Goal: Task Accomplishment & Management: Manage account settings

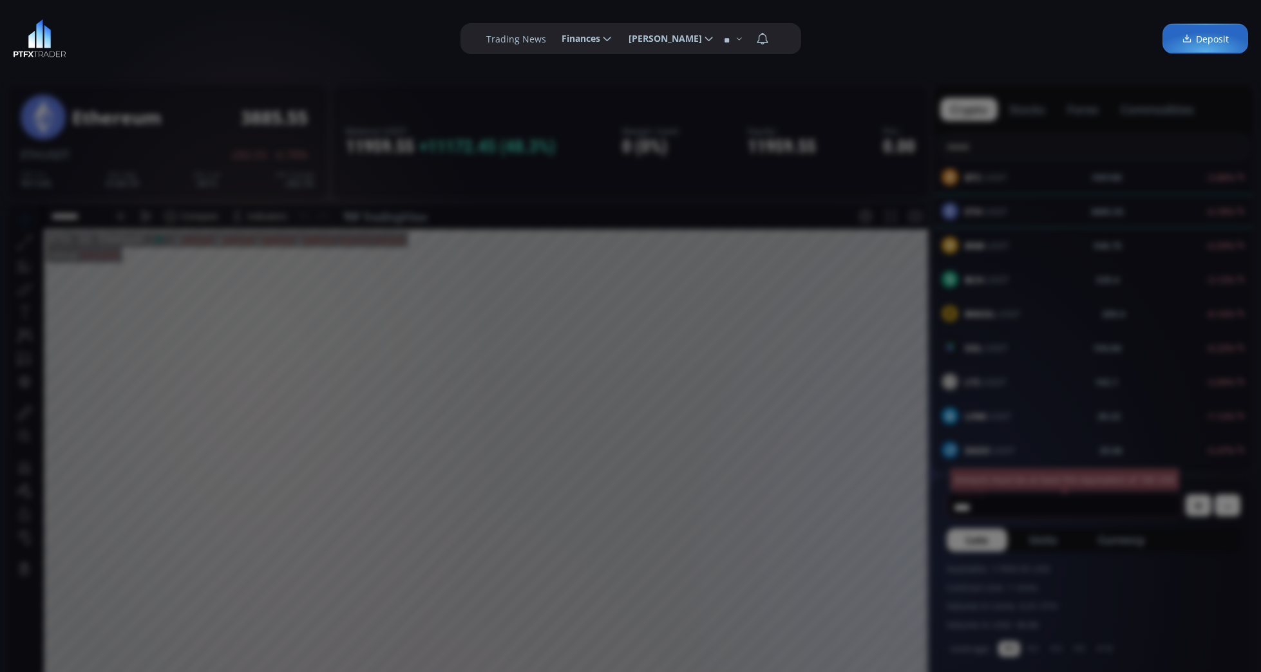
scroll to position [178, 0]
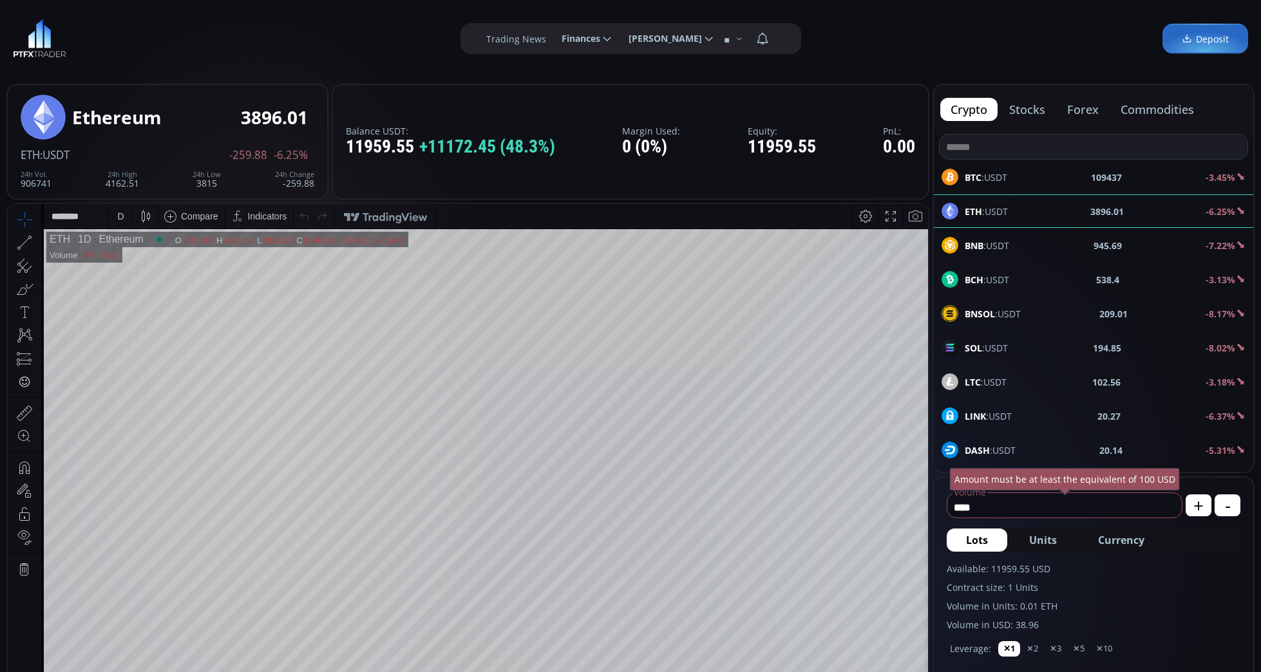
click at [603, 39] on icon at bounding box center [608, 39] width 12 height 12
click at [551, 39] on input "********" at bounding box center [551, 39] width 0 height 14
click at [581, 96] on label "Withdrawal" at bounding box center [585, 97] width 62 height 20
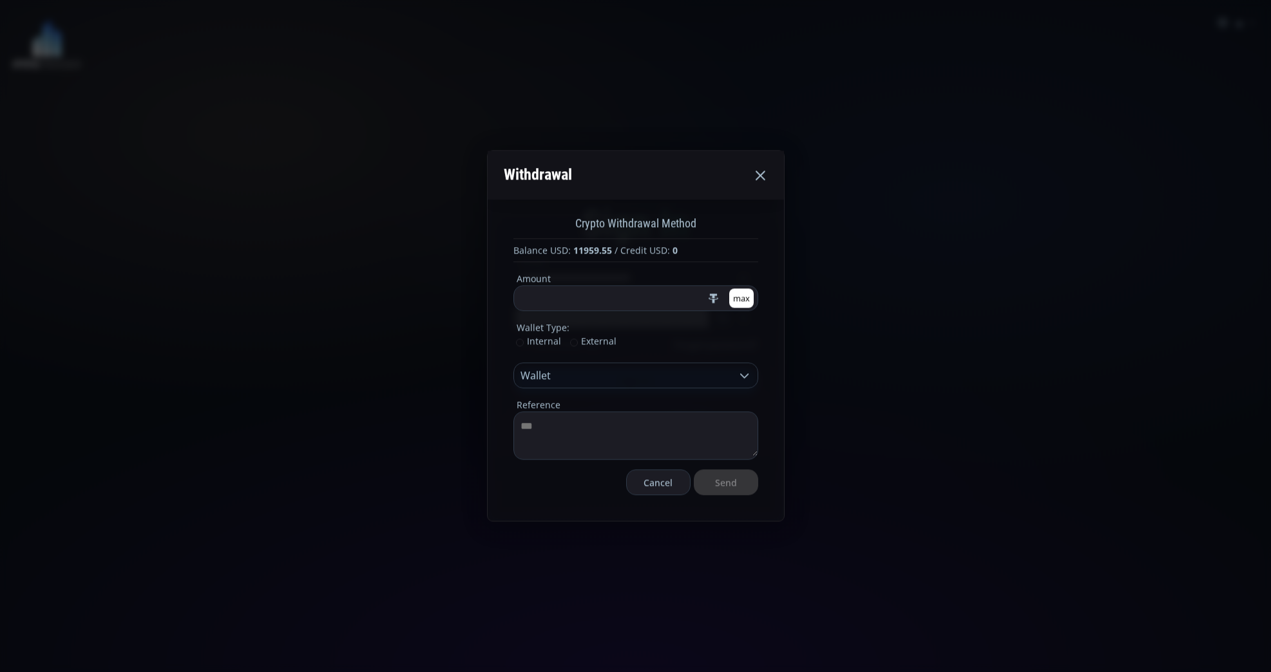
click at [746, 383] on fieldset "Wallet" at bounding box center [635, 376] width 245 height 26
click at [744, 378] on icon at bounding box center [744, 376] width 13 height 13
click at [592, 345] on span "External" at bounding box center [593, 342] width 46 height 12
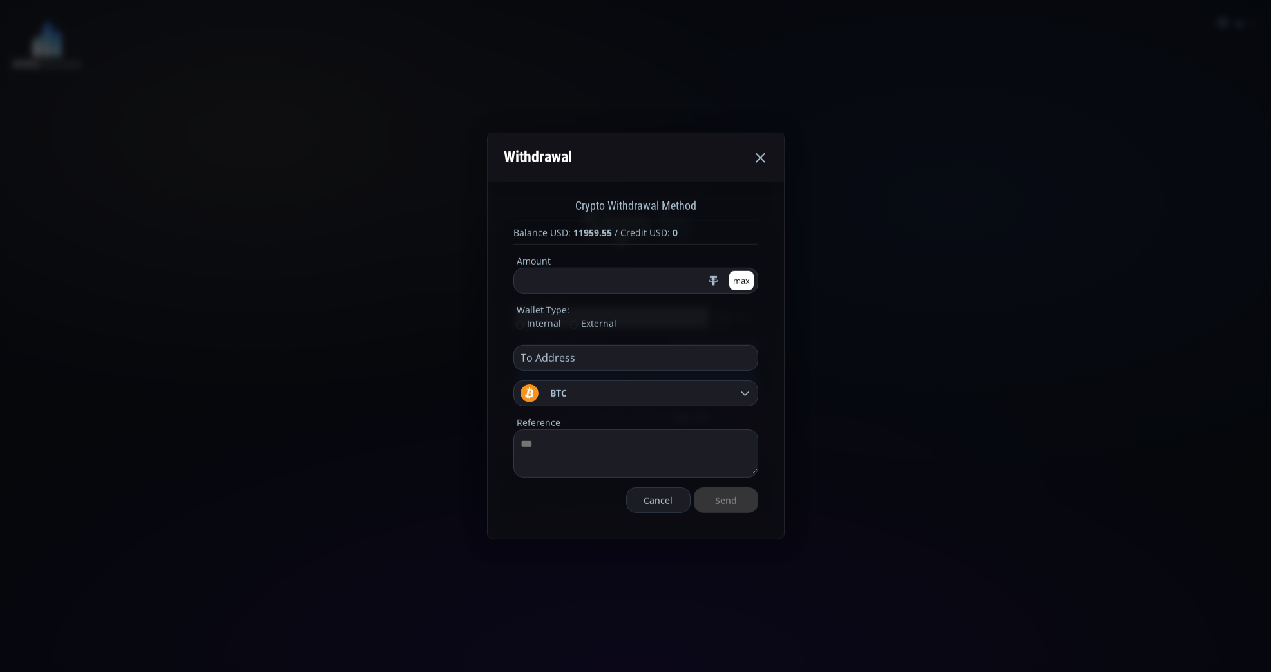
click at [545, 330] on label "Internal" at bounding box center [537, 324] width 48 height 14
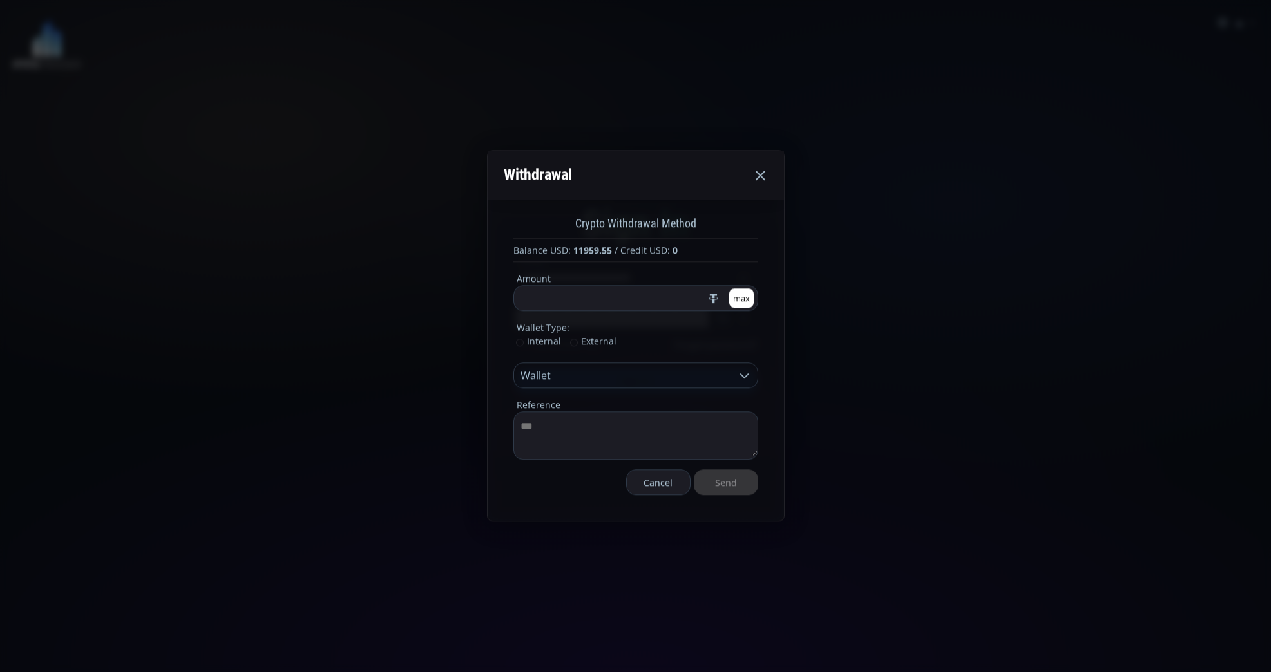
click at [744, 380] on icon at bounding box center [744, 376] width 13 height 13
click at [761, 177] on use at bounding box center [760, 176] width 10 height 10
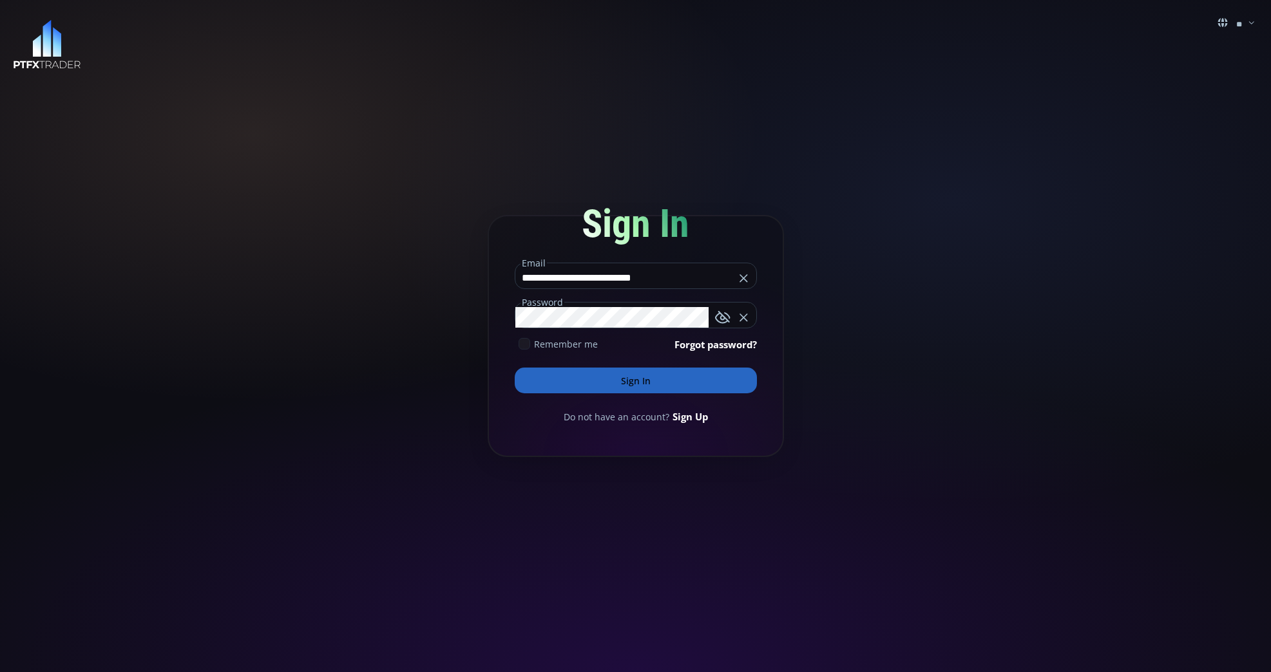
click at [635, 379] on button "Sign In" at bounding box center [636, 381] width 242 height 26
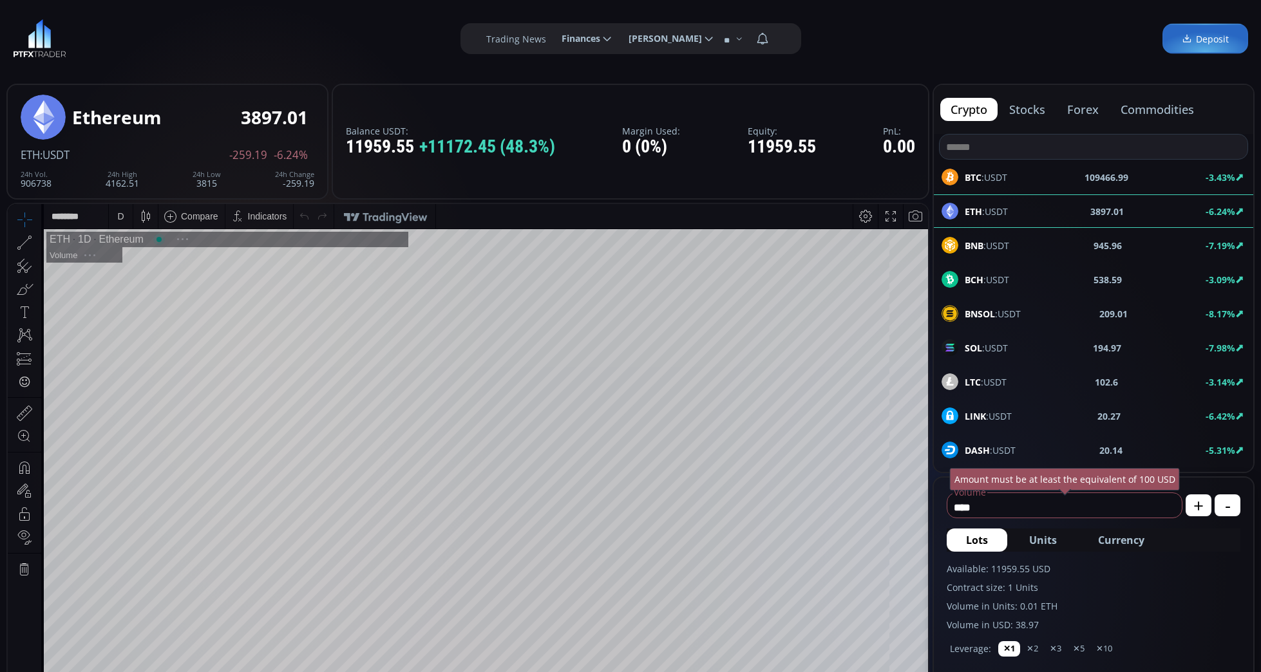
scroll to position [178, 0]
